Goal: Navigation & Orientation: Find specific page/section

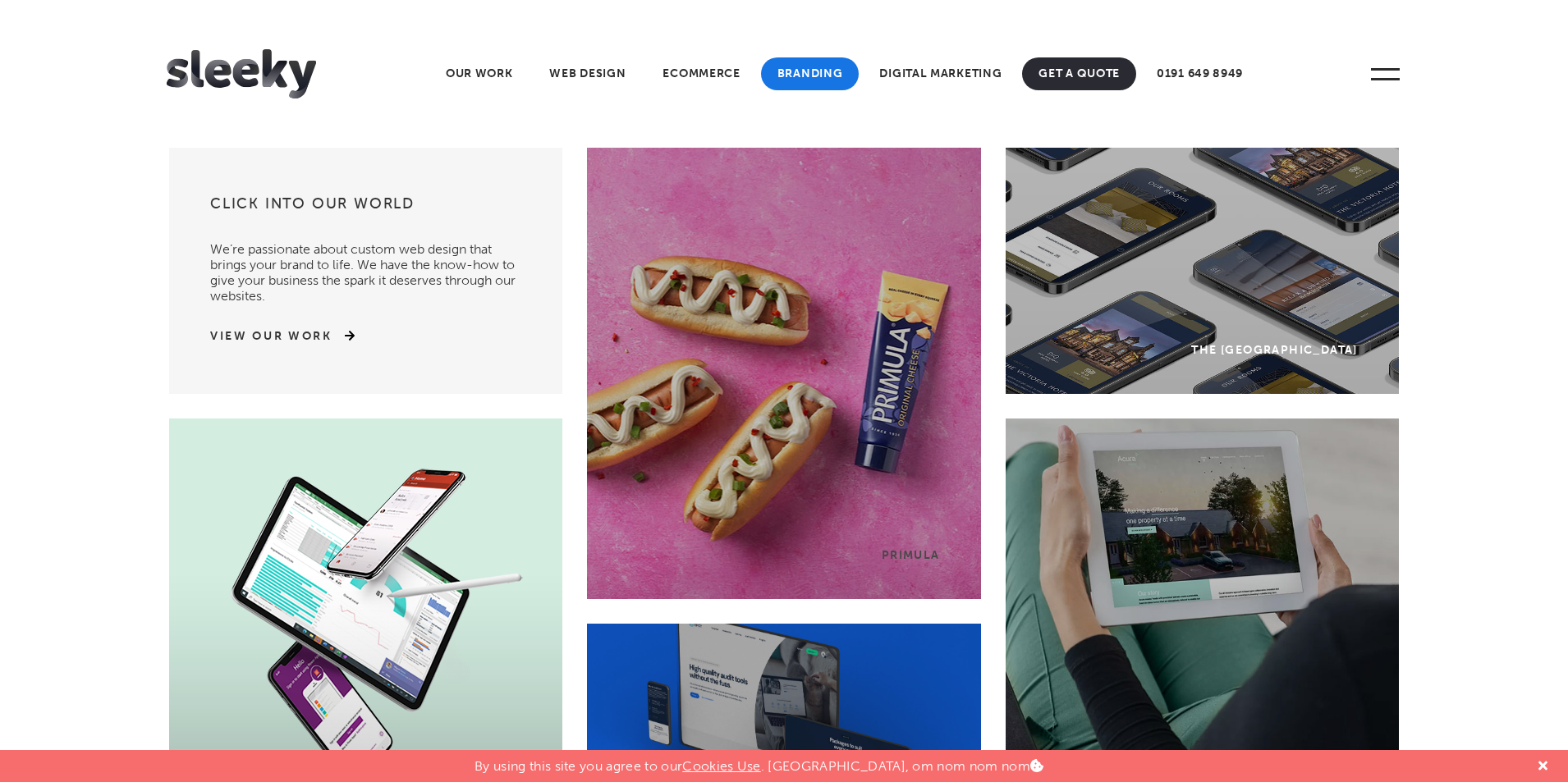
click at [827, 76] on link "Branding" at bounding box center [810, 74] width 99 height 33
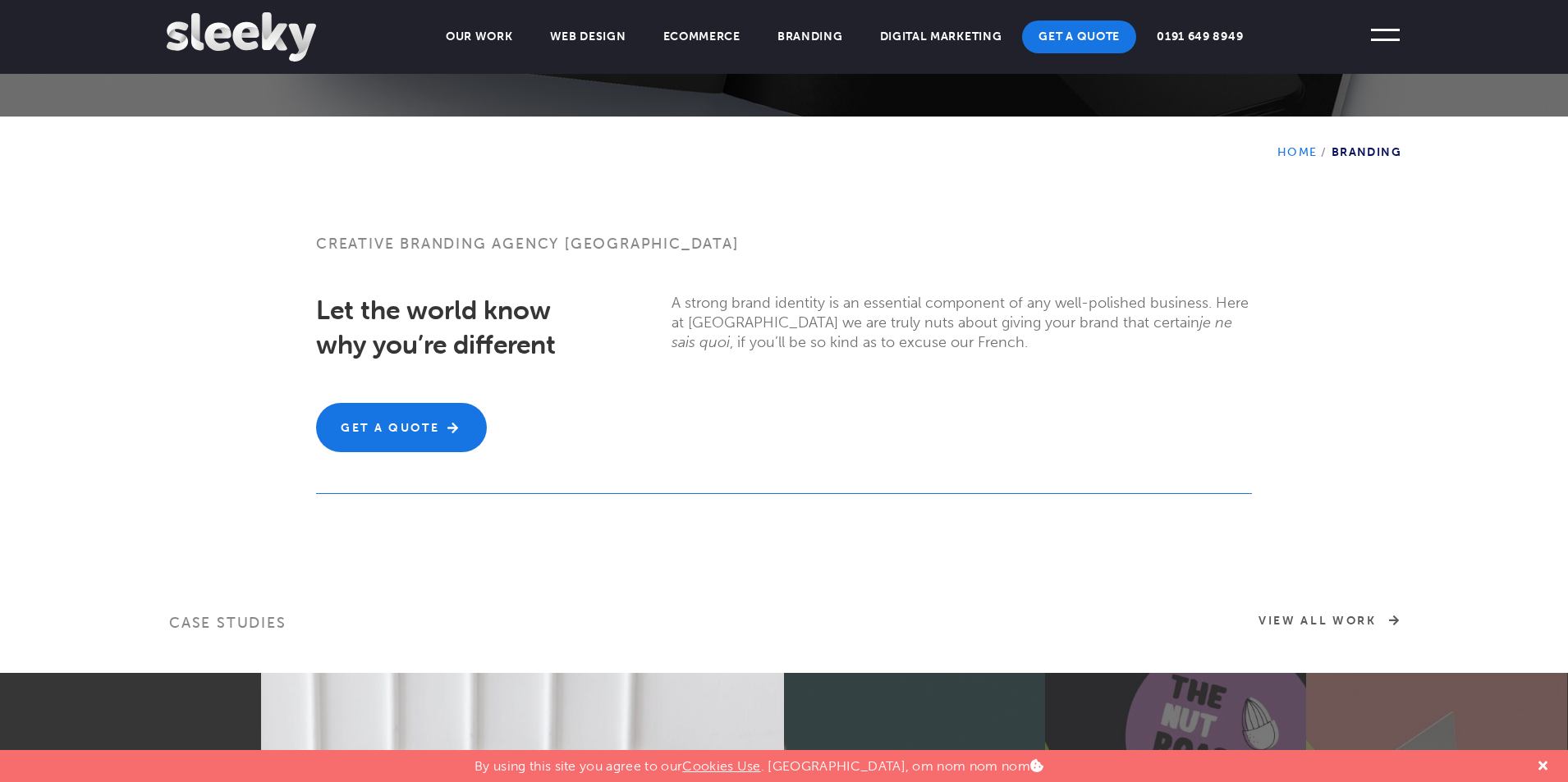
scroll to position [272, 0]
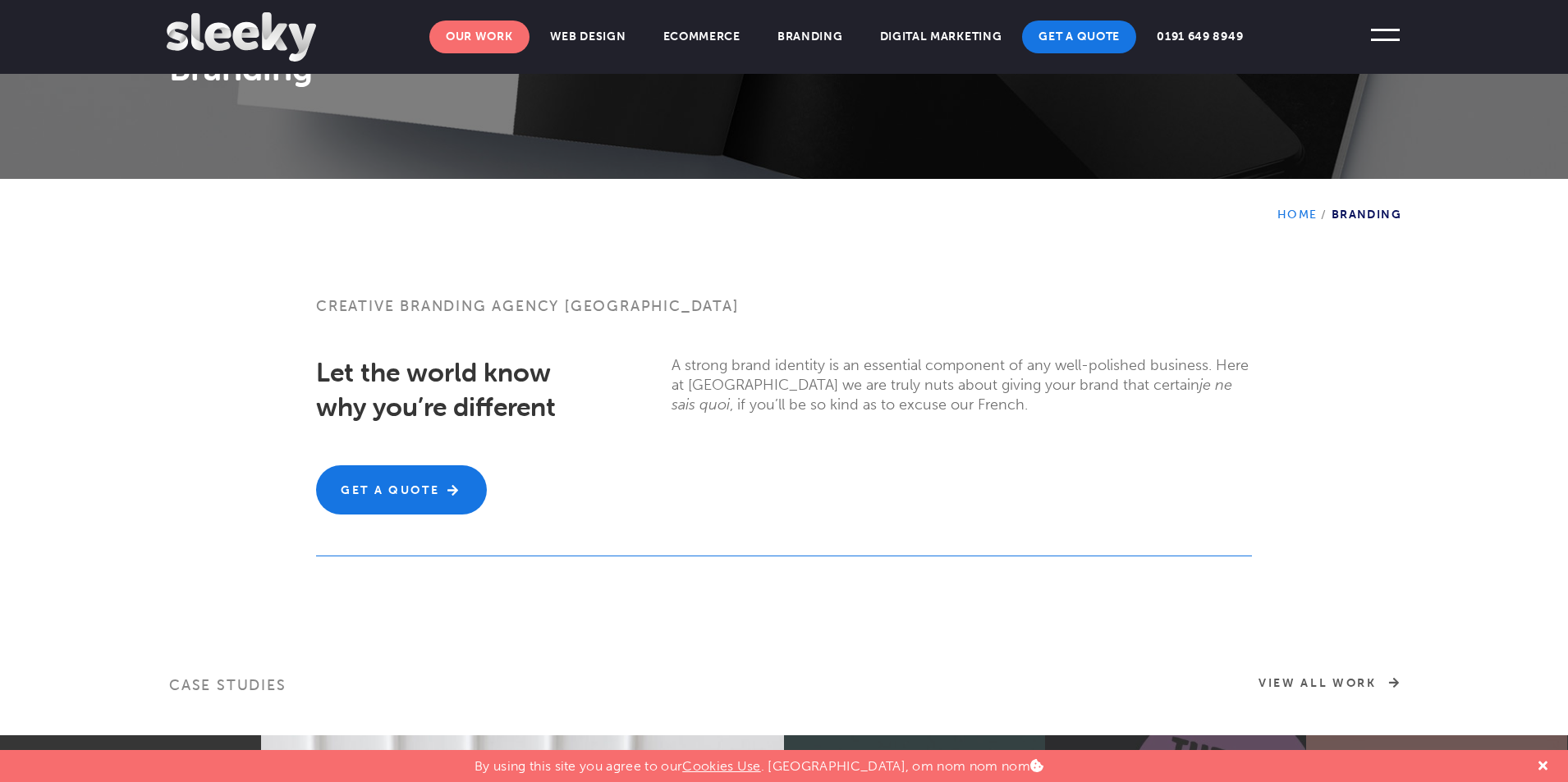
click at [478, 44] on link "Our Work" at bounding box center [480, 37] width 100 height 33
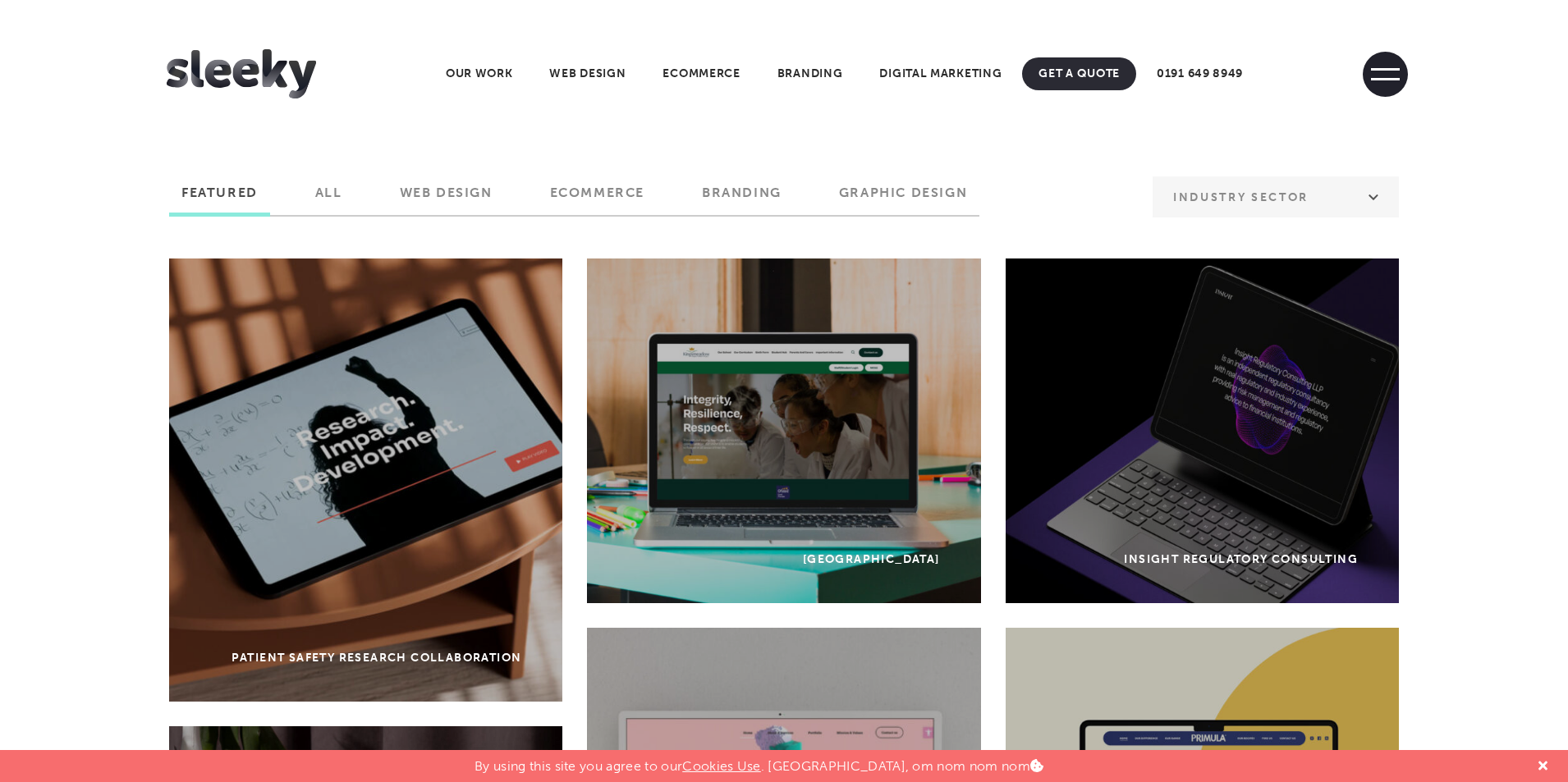
click at [1392, 74] on span at bounding box center [1385, 74] width 45 height 45
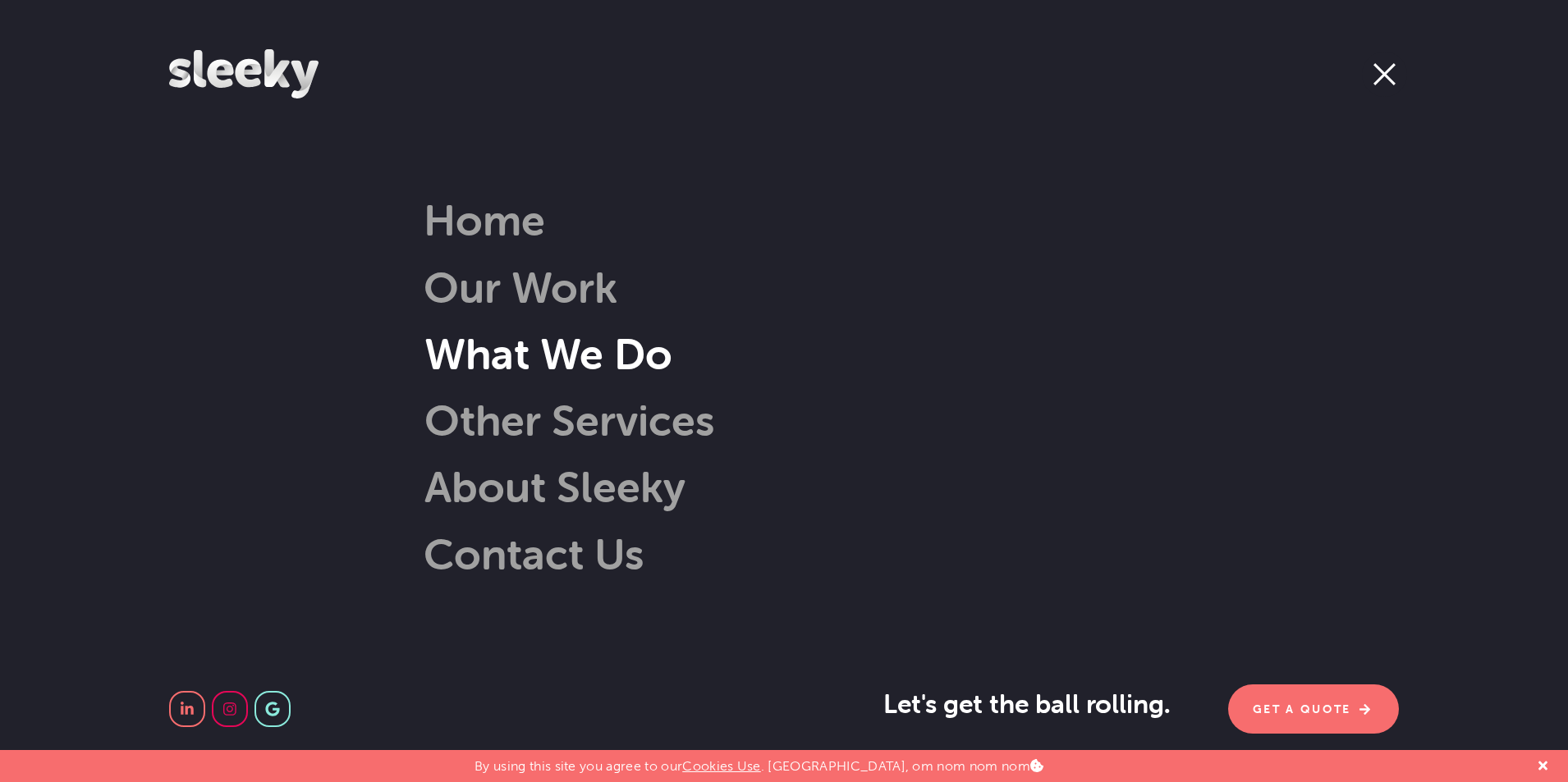
click at [494, 371] on link "What We Do" at bounding box center [524, 354] width 298 height 53
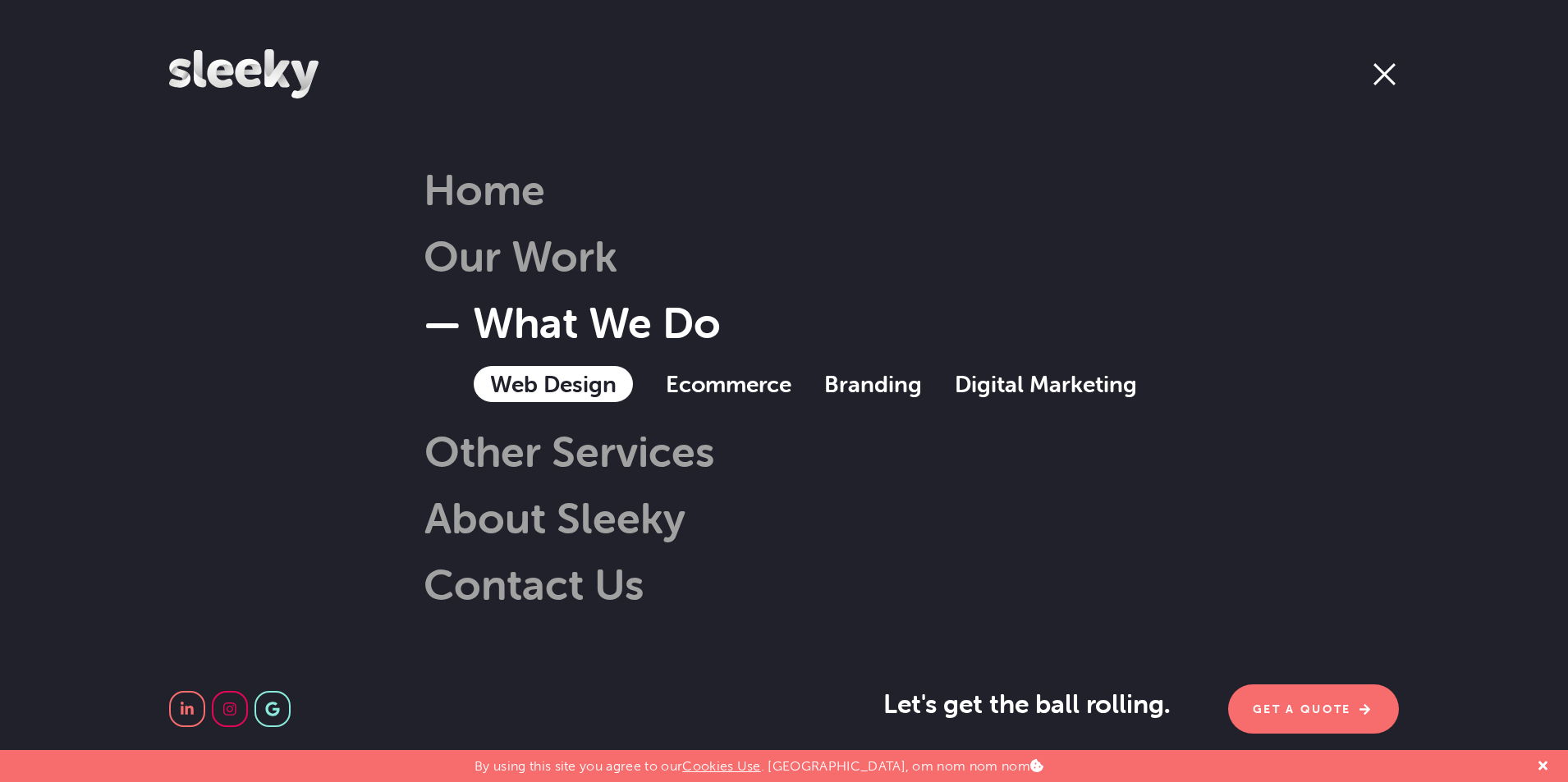
scroll to position [24, 0]
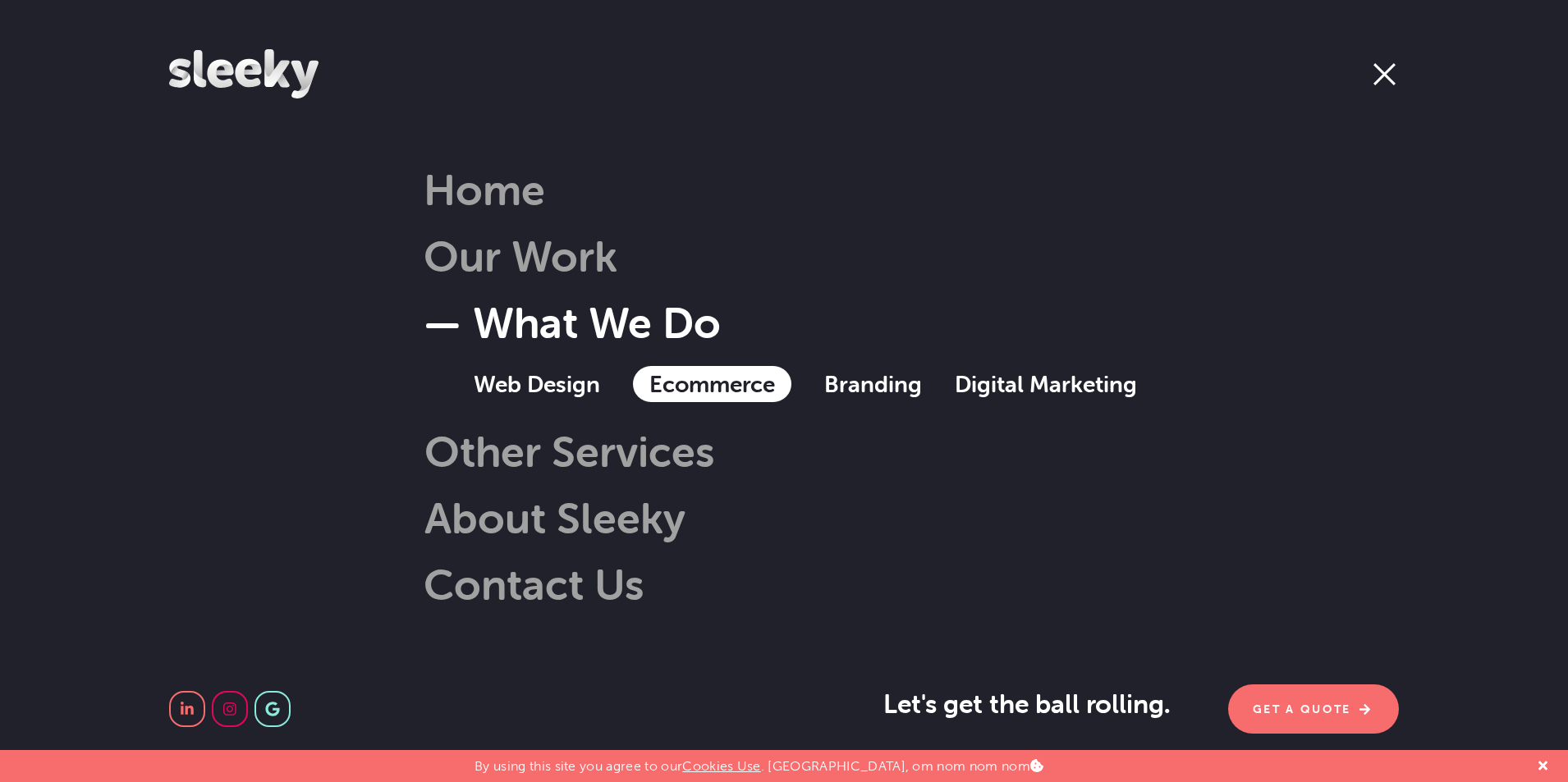
click at [717, 391] on link "Ecommerce" at bounding box center [713, 384] width 159 height 36
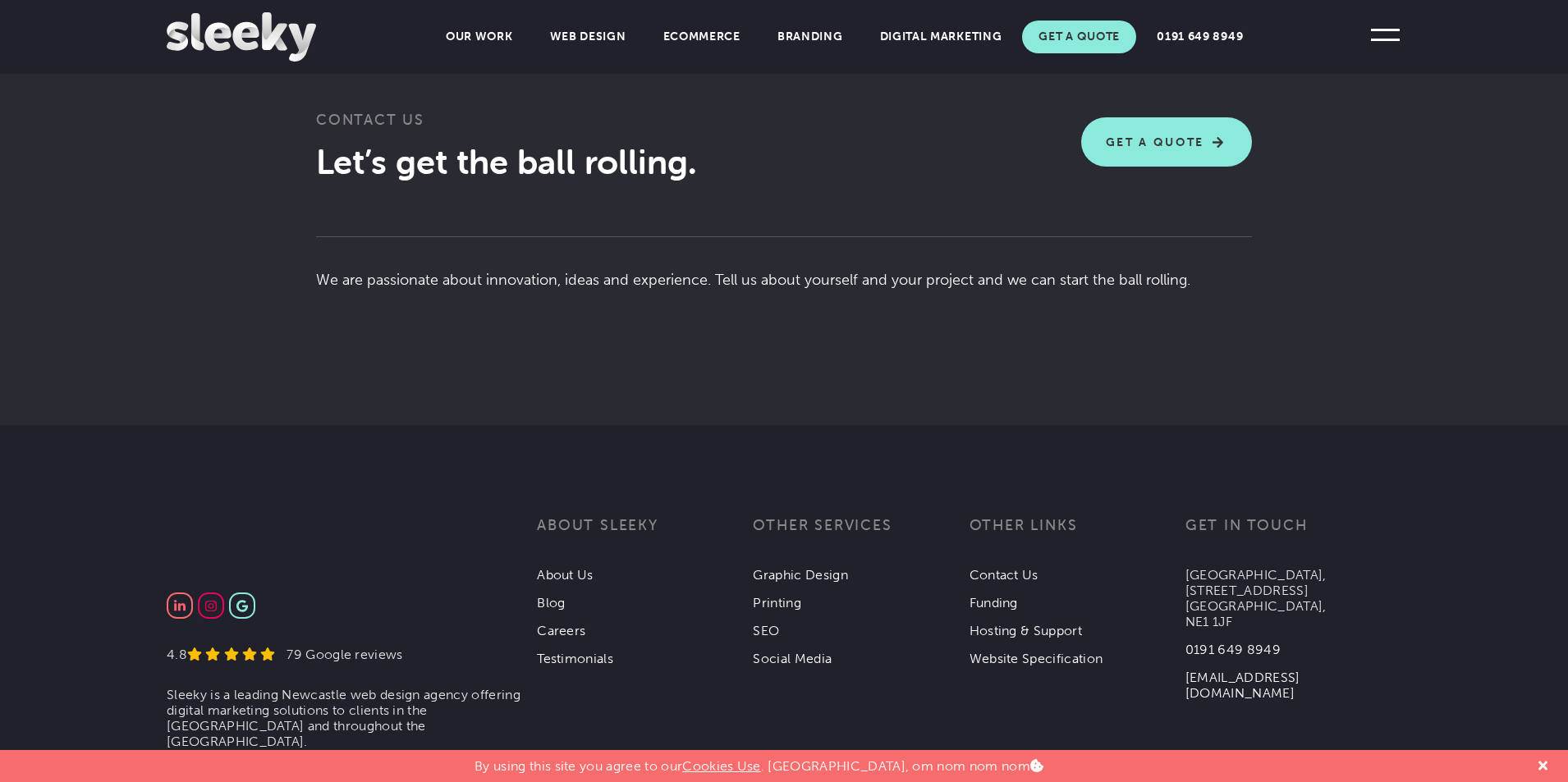
scroll to position [3930, 0]
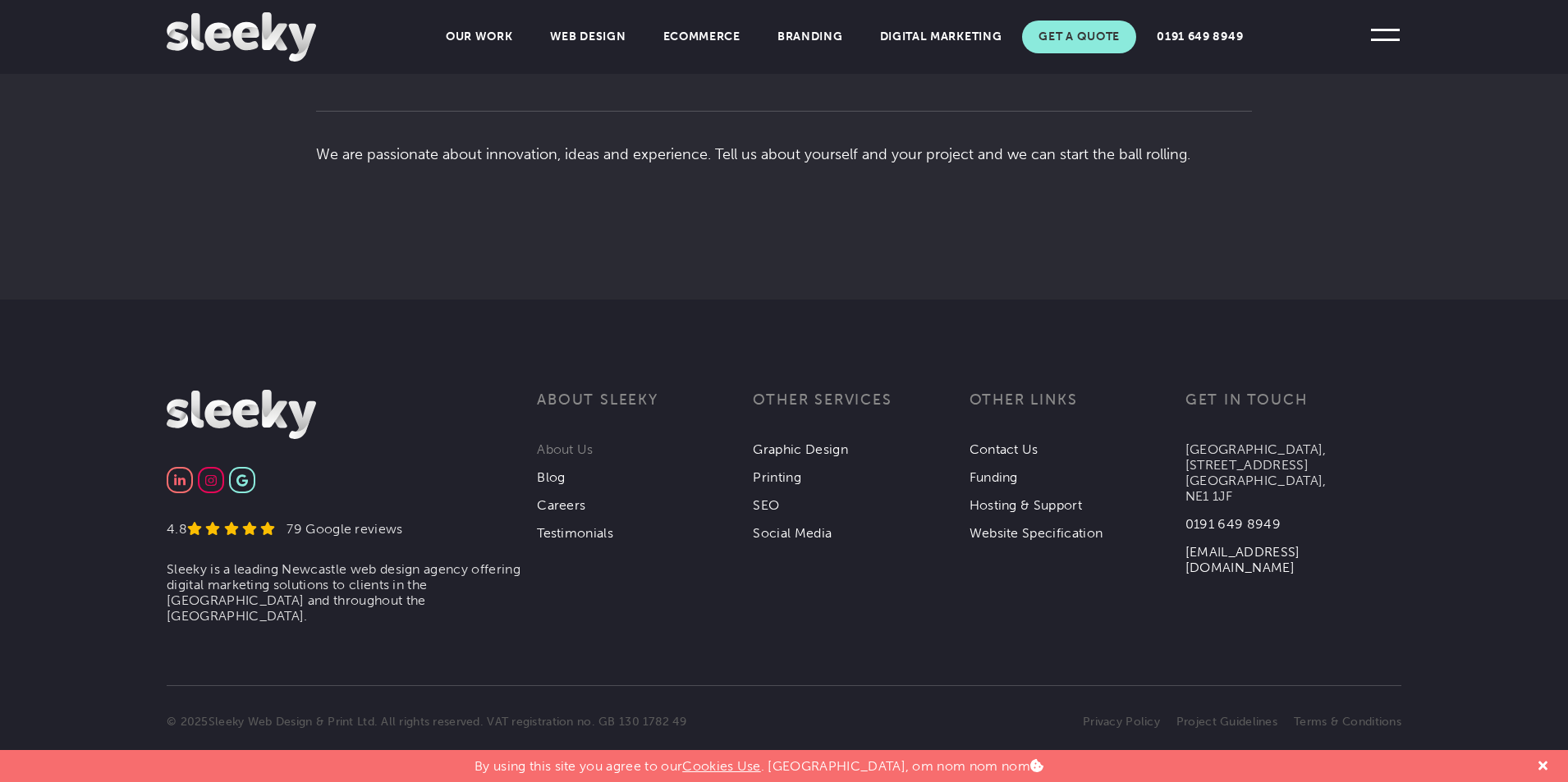
click at [552, 441] on link "About Us" at bounding box center [566, 449] width 57 height 16
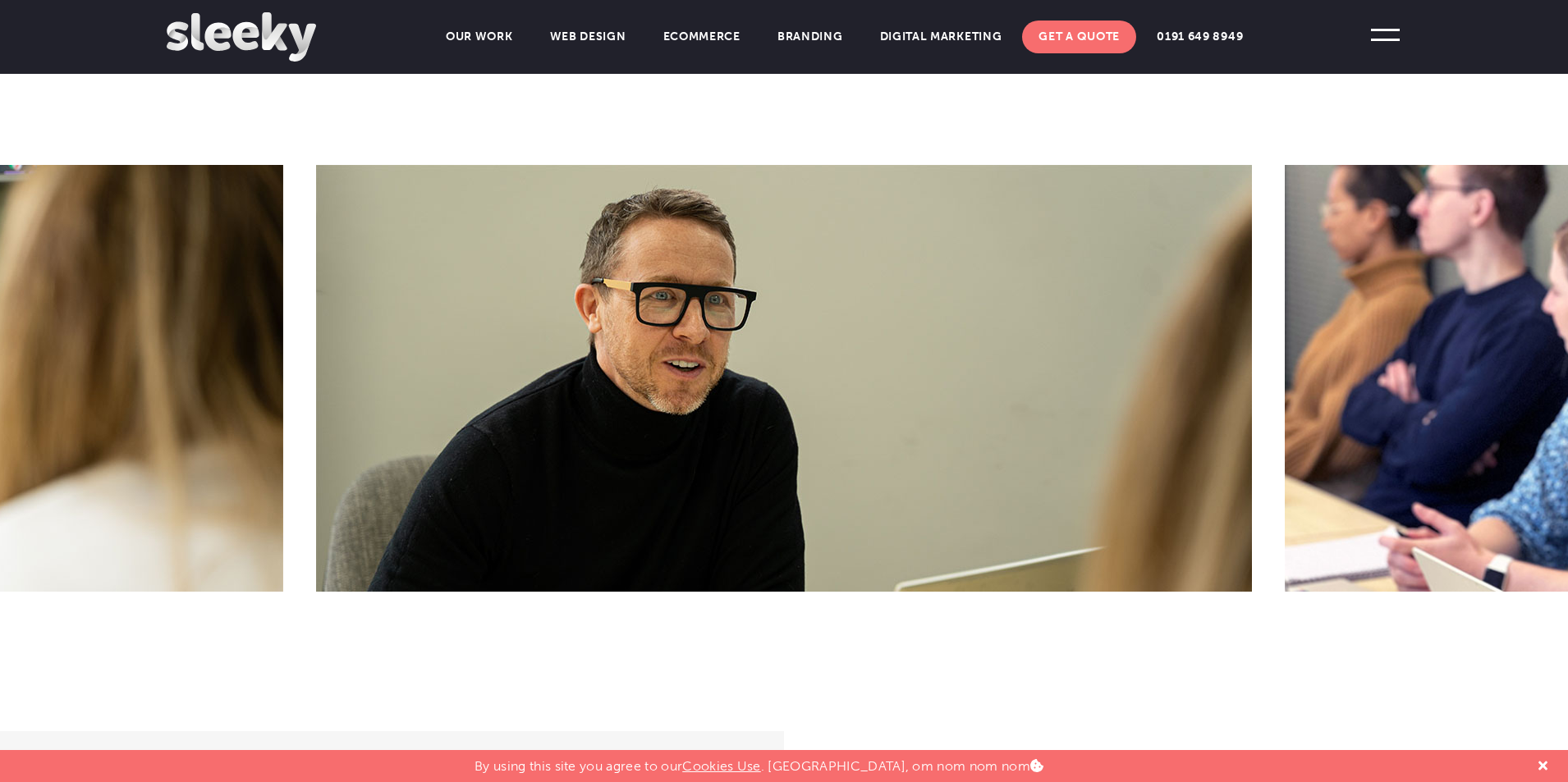
scroll to position [743, 0]
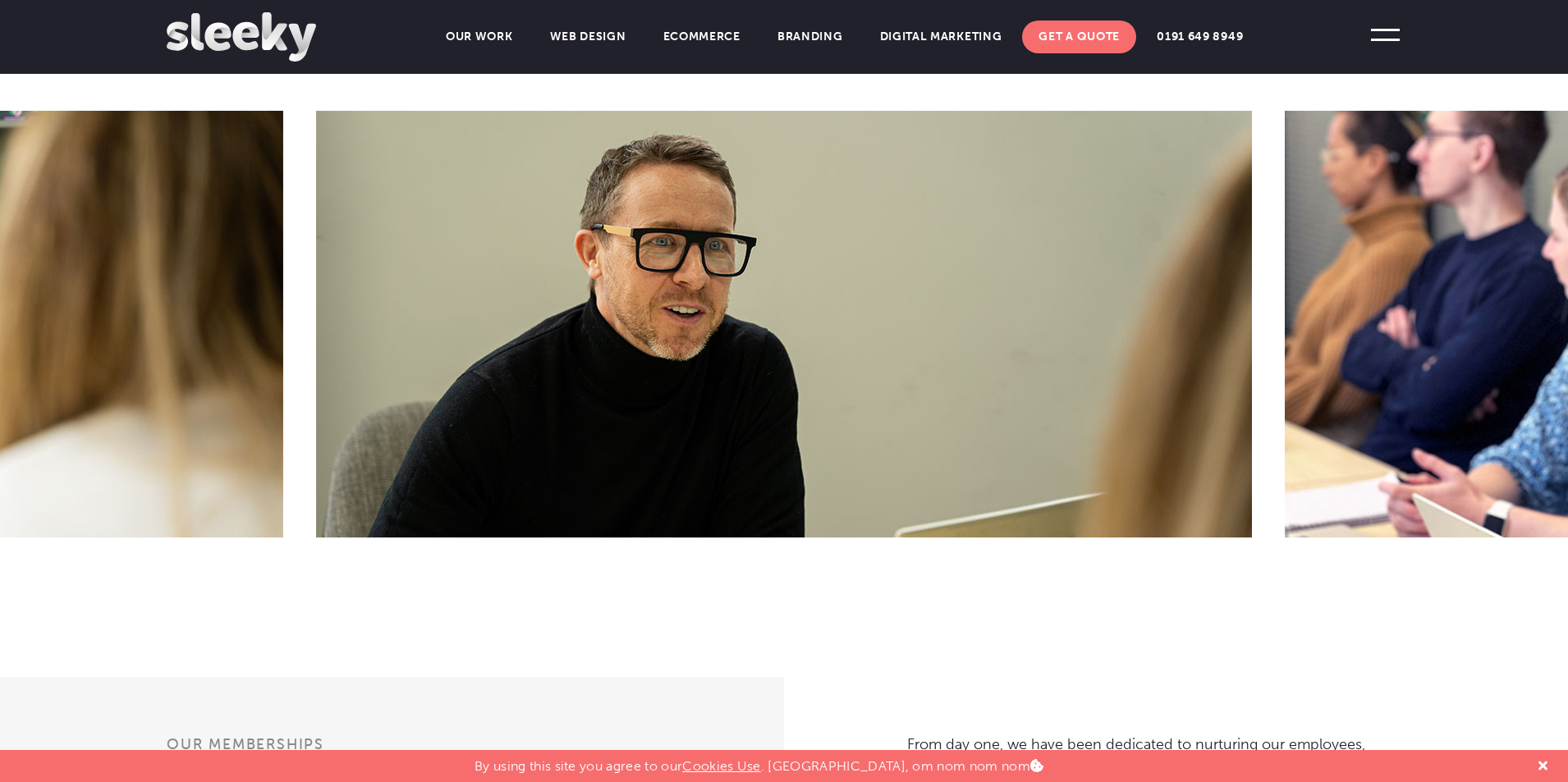
drag, startPoint x: 69, startPoint y: 371, endPoint x: 40, endPoint y: 391, distance: 35.2
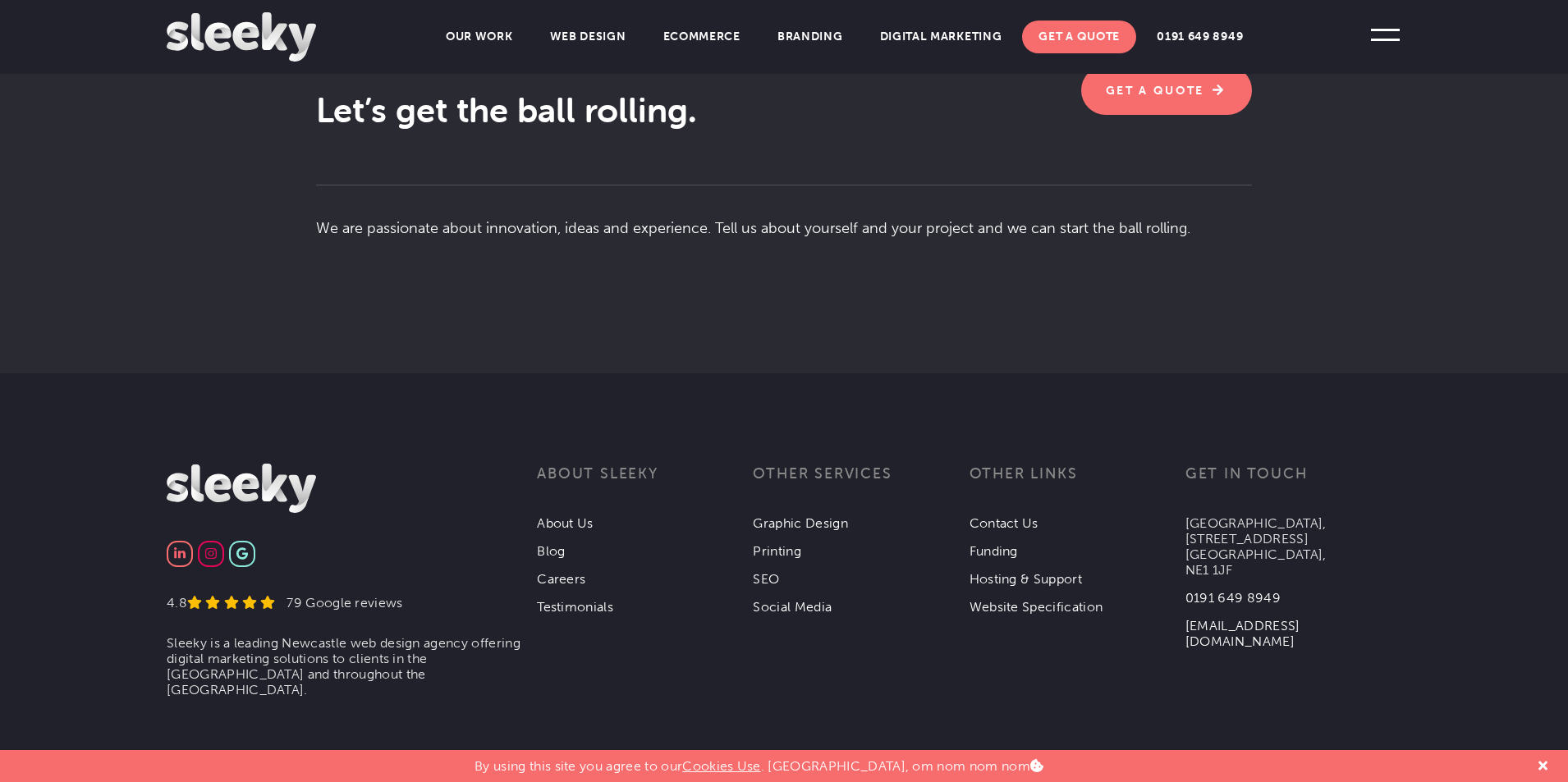
scroll to position [2956, 0]
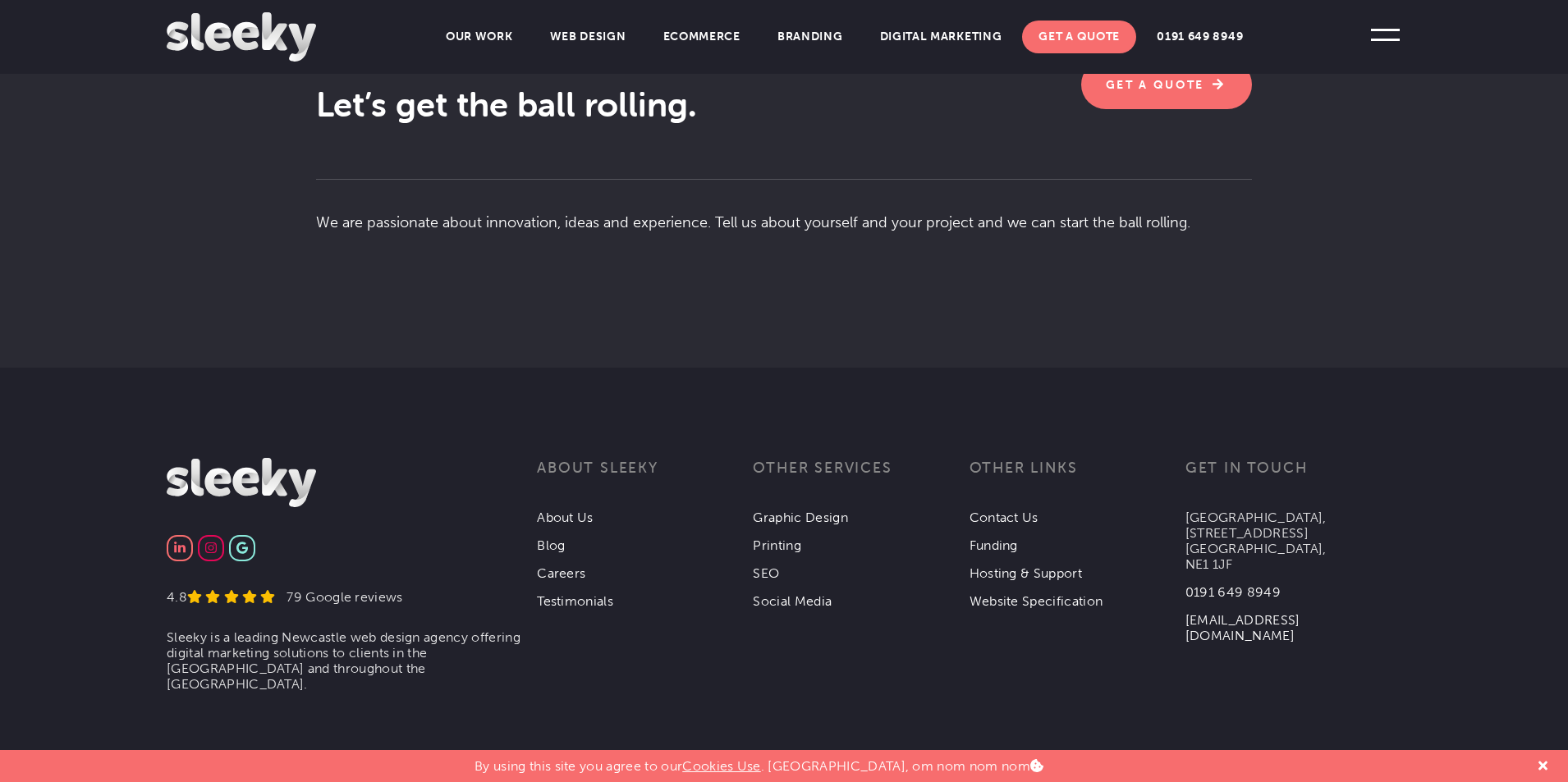
drag, startPoint x: 1182, startPoint y: 509, endPoint x: 1291, endPoint y: 563, distance: 121.6
click at [1291, 458] on div "4.8 79 Google reviews Sleeky is a leading Newcastle web design agency offering …" at bounding box center [784, 458] width 1235 height 0
click at [1291, 563] on p "Collingwood Buildings, 38 Collingwood St, Newcastle upon Tyne, NE1 1JF" at bounding box center [1293, 541] width 216 height 63
drag, startPoint x: 1316, startPoint y: 520, endPoint x: 1327, endPoint y: 512, distance: 13.6
click at [1327, 458] on div "4.8 79 Google reviews Sleeky is a leading Newcastle web design agency offering …" at bounding box center [784, 458] width 1235 height 0
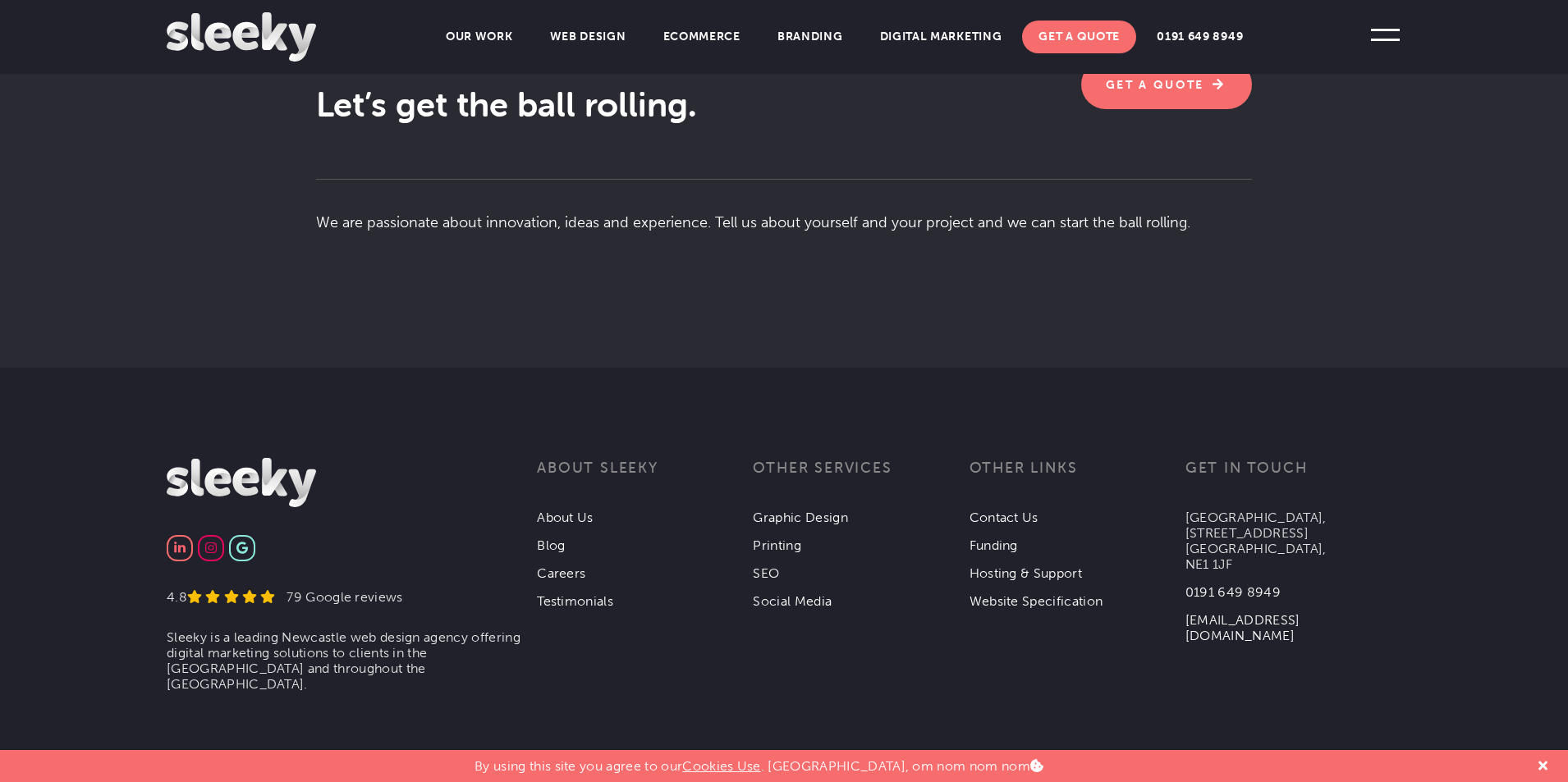
click at [1327, 512] on p "Collingwood Buildings, 38 Collingwood St, Newcastle upon Tyne, NE1 1JF" at bounding box center [1293, 541] width 216 height 63
drag, startPoint x: 1326, startPoint y: 510, endPoint x: 1188, endPoint y: 513, distance: 138.0
click at [1188, 513] on p "Collingwood Buildings, 38 Collingwood St, Newcastle upon Tyne, NE1 1JF" at bounding box center [1293, 541] width 216 height 63
copy p "Collingwood Buildings"
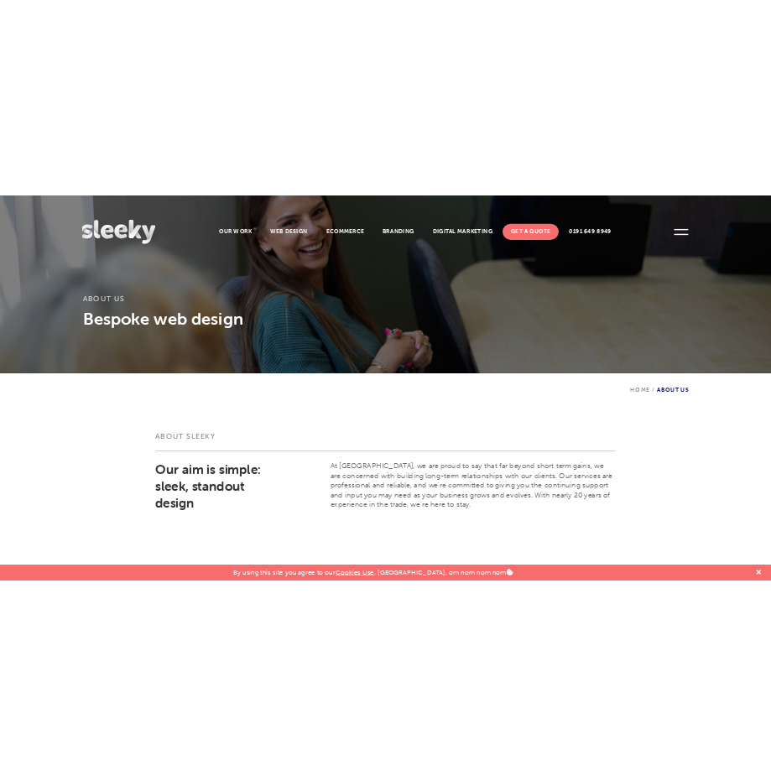
scroll to position [0, 0]
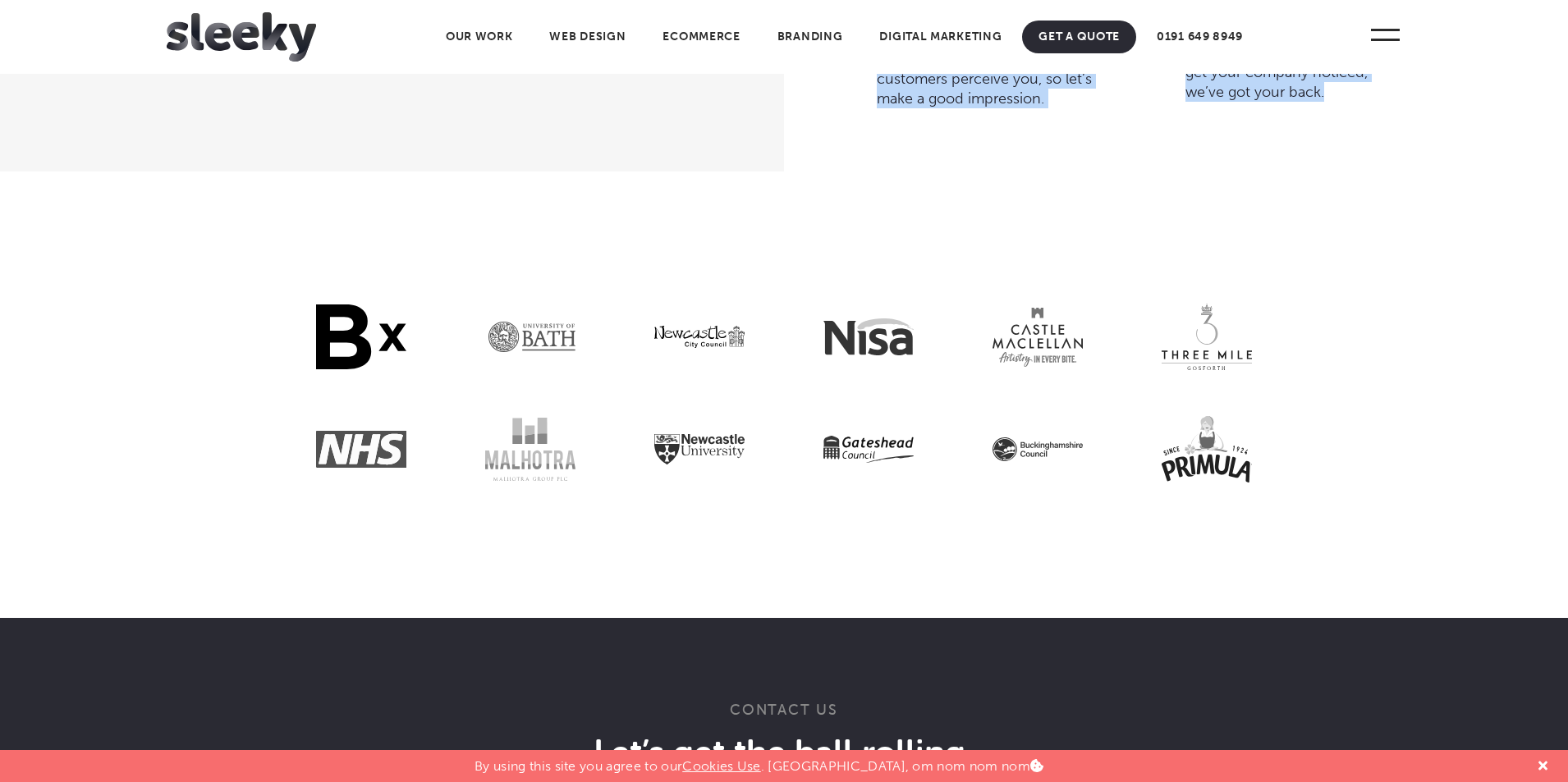
click at [758, 283] on section at bounding box center [784, 394] width 1568 height 446
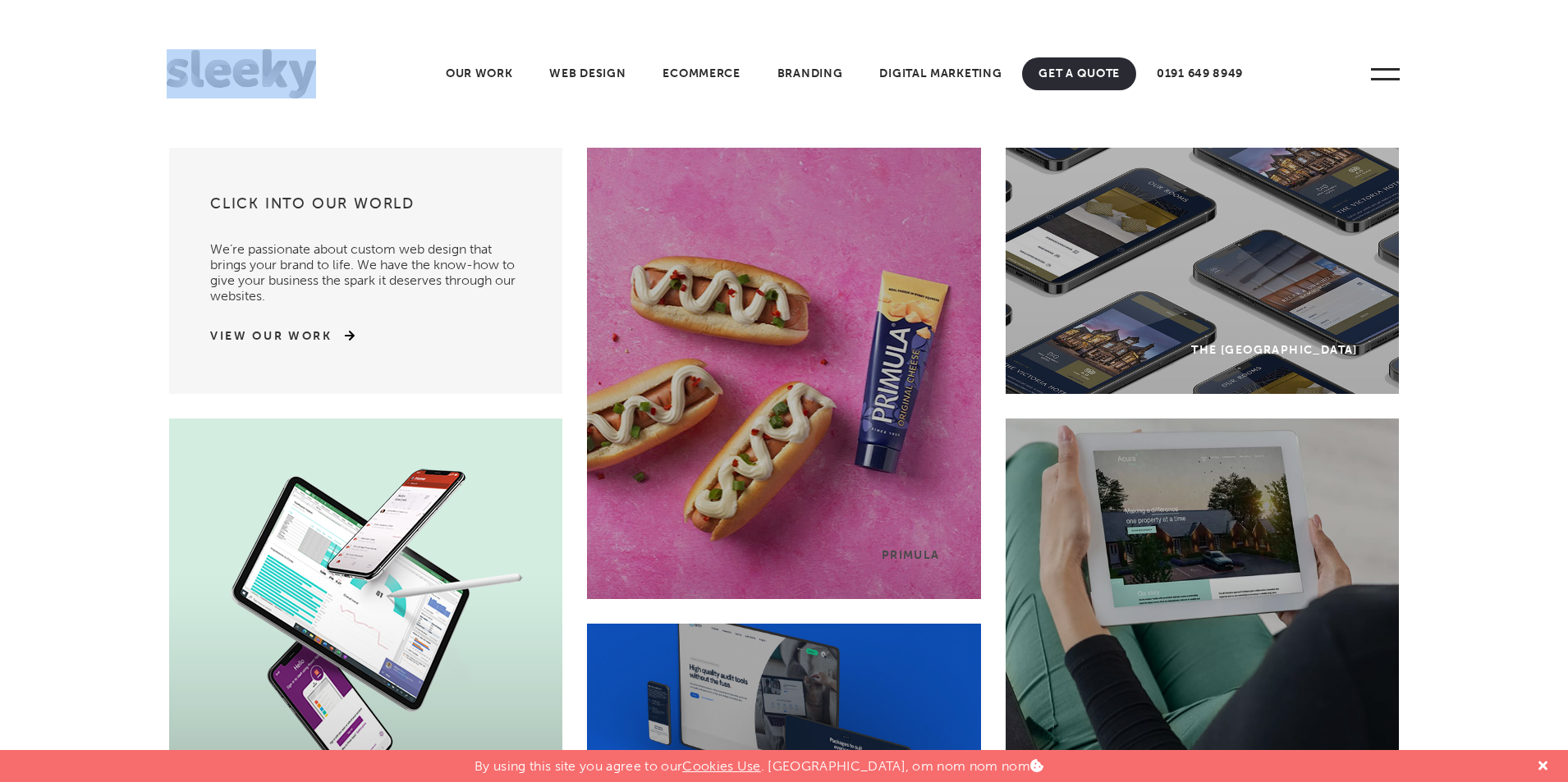
drag, startPoint x: 62, startPoint y: 45, endPoint x: 308, endPoint y: 76, distance: 247.9
click at [303, 77] on header "Home Our Work What We Do Web Design Ecommerce Branding Digital Marketing Other …" at bounding box center [784, 73] width 1568 height 148
